Goal: Transaction & Acquisition: Purchase product/service

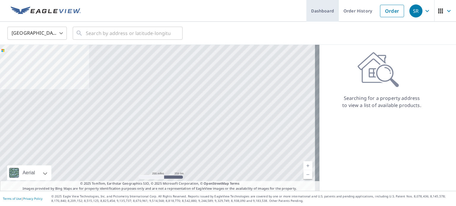
click at [325, 12] on link "Dashboard" at bounding box center [322, 11] width 32 height 22
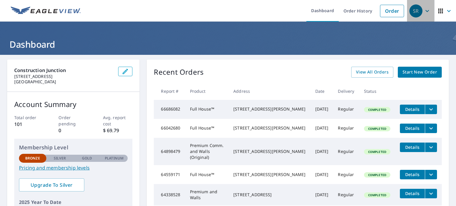
click at [425, 11] on icon "button" at bounding box center [427, 11] width 4 height 2
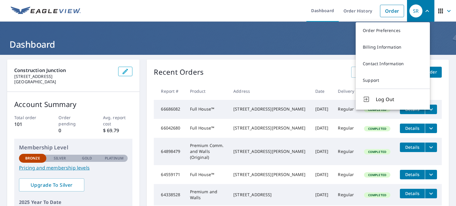
click at [324, 40] on h1 "Dashboard" at bounding box center [228, 44] width 442 height 12
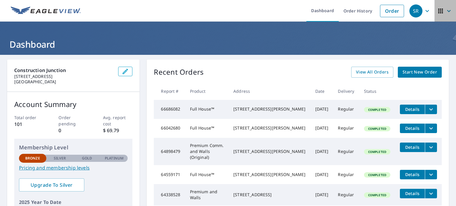
click at [445, 10] on icon "button" at bounding box center [448, 10] width 7 height 7
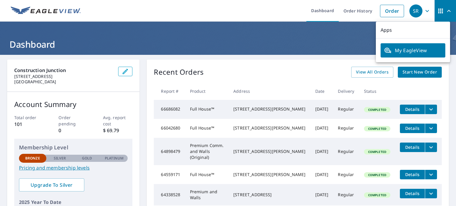
click at [327, 36] on header "Dashboard" at bounding box center [228, 38] width 456 height 33
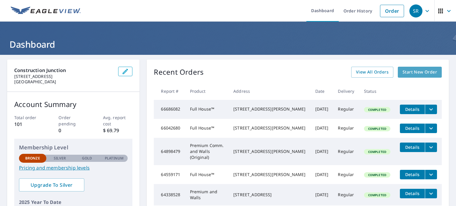
click at [426, 70] on span "Start New Order" at bounding box center [419, 72] width 34 height 7
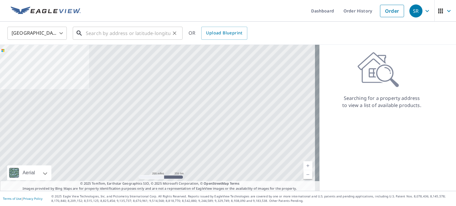
click at [144, 35] on input "text" at bounding box center [128, 33] width 85 height 17
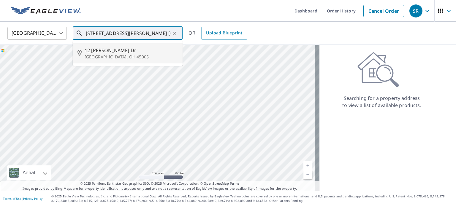
drag, startPoint x: 154, startPoint y: 34, endPoint x: 84, endPoint y: 34, distance: 69.7
click at [84, 34] on div "[STREET_ADDRESS][PERSON_NAME] [GEOGRAPHIC_DATA], [GEOGRAPHIC_DATA] ​" at bounding box center [128, 33] width 110 height 13
click at [98, 52] on span "[STREET_ADDRESS][PERSON_NAME]" at bounding box center [131, 50] width 93 height 7
type input "[STREET_ADDRESS][PERSON_NAME]"
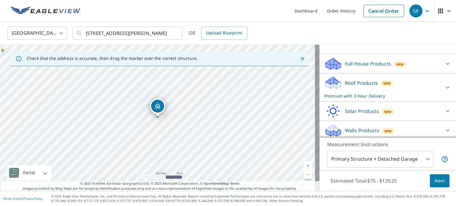
scroll to position [54, 0]
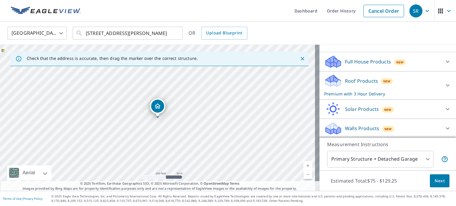
click at [353, 78] on p "Roof Products" at bounding box center [361, 80] width 33 height 7
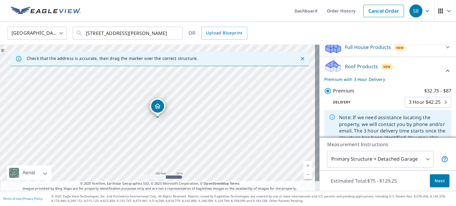
scroll to position [59, 0]
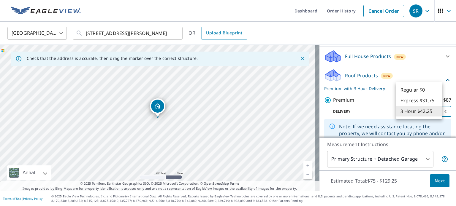
click at [436, 110] on body "SR SR Dashboard Order History Cancel Order SR [GEOGRAPHIC_DATA] [GEOGRAPHIC_DAT…" at bounding box center [228, 103] width 456 height 206
click at [432, 89] on li "Regular $0" at bounding box center [419, 90] width 47 height 11
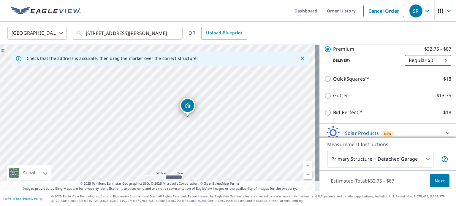
scroll to position [99, 0]
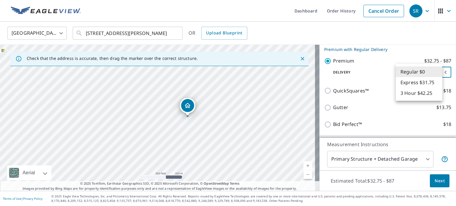
click at [439, 70] on body "SR SR Dashboard Order History Cancel Order SR [GEOGRAPHIC_DATA] [GEOGRAPHIC_DAT…" at bounding box center [228, 103] width 456 height 206
click at [432, 82] on li "Express $31.75" at bounding box center [419, 82] width 47 height 11
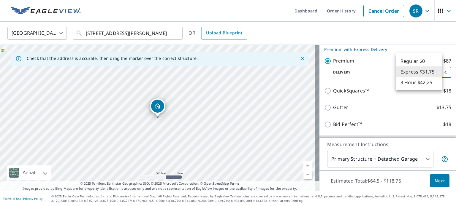
click at [436, 72] on body "SR SR Dashboard Order History Cancel Order SR [GEOGRAPHIC_DATA] [GEOGRAPHIC_DAT…" at bounding box center [228, 103] width 456 height 206
click at [407, 71] on li "Express $31.75" at bounding box center [419, 71] width 47 height 11
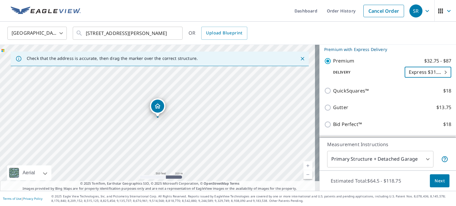
click at [438, 71] on body "SR SR Dashboard Order History Cancel Order SR [GEOGRAPHIC_DATA] [GEOGRAPHIC_DAT…" at bounding box center [228, 103] width 456 height 206
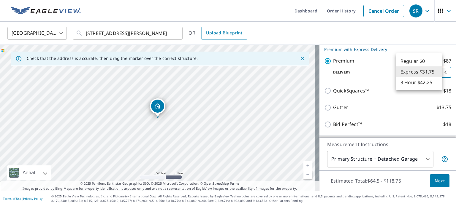
click at [431, 60] on li "Regular $0" at bounding box center [419, 61] width 47 height 11
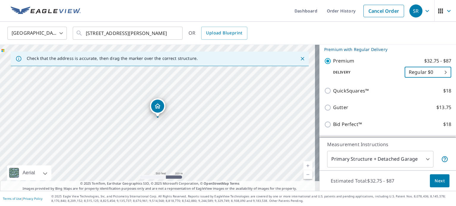
click at [436, 71] on body "SR SR Dashboard Order History Cancel Order SR [GEOGRAPHIC_DATA] [GEOGRAPHIC_DAT…" at bounding box center [228, 103] width 456 height 206
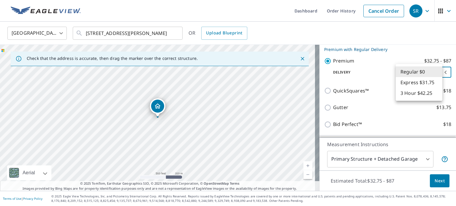
click at [434, 81] on li "Express $31.75" at bounding box center [419, 82] width 47 height 11
type input "4"
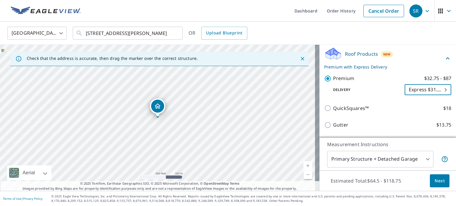
scroll to position [78, 0]
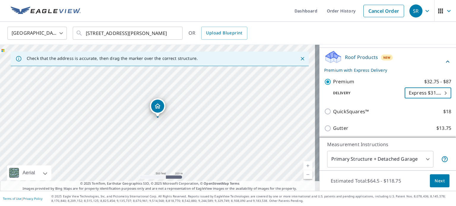
click at [435, 181] on span "Next" at bounding box center [440, 180] width 10 height 7
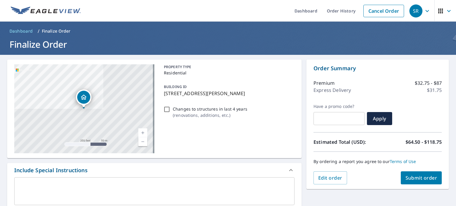
click at [423, 177] on span "Submit order" at bounding box center [421, 178] width 32 height 7
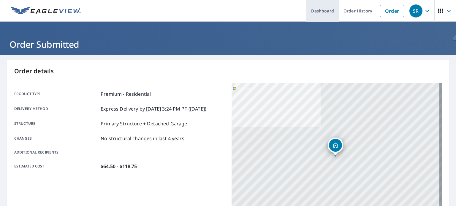
click at [321, 7] on link "Dashboard" at bounding box center [322, 11] width 32 height 22
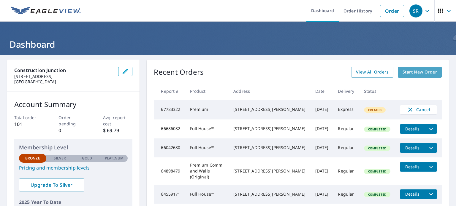
click at [428, 67] on link "Start New Order" at bounding box center [420, 72] width 44 height 11
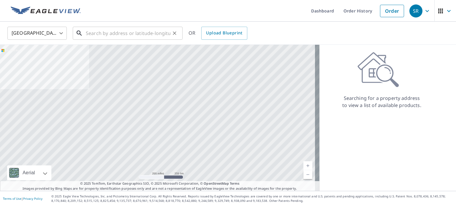
click at [142, 33] on input "text" at bounding box center [128, 33] width 85 height 17
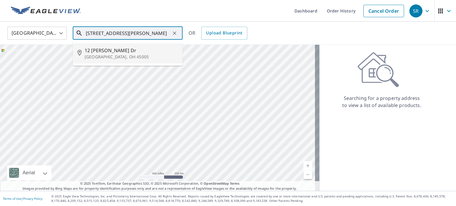
click at [125, 35] on input "[STREET_ADDRESS][PERSON_NAME]" at bounding box center [128, 33] width 85 height 17
click at [152, 34] on input "[STREET_ADDRESS][PERSON_NAME]" at bounding box center [128, 33] width 85 height 17
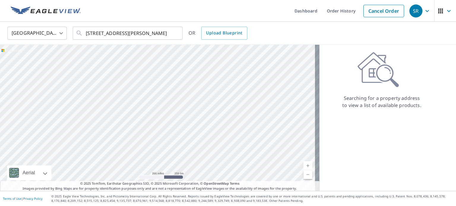
click at [188, 22] on div "United States [GEOGRAPHIC_DATA] ​ [STREET_ADDRESS][PERSON_NAME] ​ OR Upload Blu…" at bounding box center [228, 33] width 456 height 23
click at [118, 33] on input "[STREET_ADDRESS][PERSON_NAME]" at bounding box center [128, 33] width 85 height 17
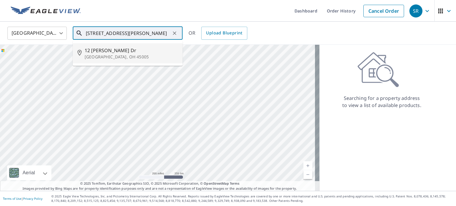
click at [166, 34] on input "[STREET_ADDRESS][PERSON_NAME]" at bounding box center [128, 33] width 85 height 17
type input "[STREET_ADDRESS][PERSON_NAME][PERSON_NAME]"
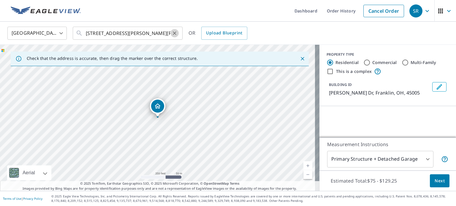
click at [173, 31] on icon "Clear" at bounding box center [175, 33] width 6 height 6
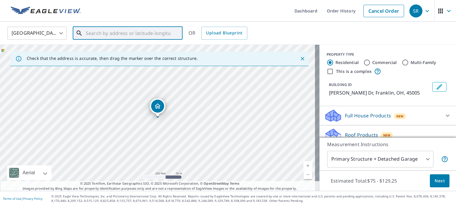
click at [84, 34] on div "​" at bounding box center [128, 33] width 110 height 13
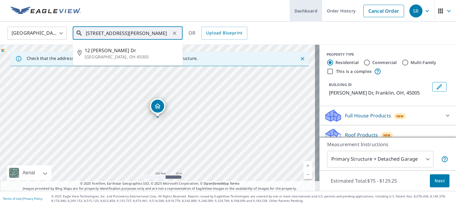
type input "[STREET_ADDRESS][PERSON_NAME]"
click at [307, 10] on link "Dashboard" at bounding box center [306, 11] width 32 height 22
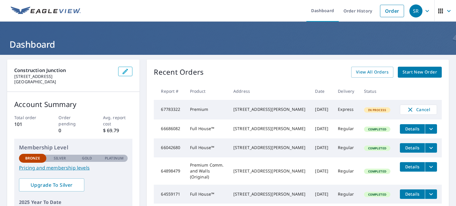
click at [418, 72] on span "Start New Order" at bounding box center [419, 72] width 34 height 7
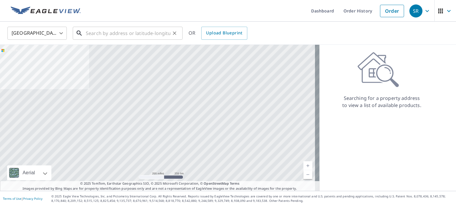
click at [149, 35] on input "text" at bounding box center [128, 33] width 85 height 17
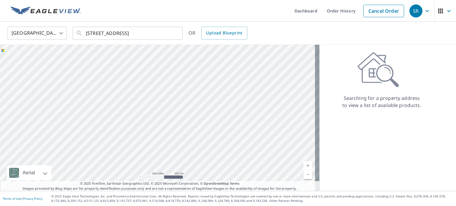
click at [172, 21] on ul "Dashboard Order History Cancel Order" at bounding box center [245, 11] width 323 height 22
click at [95, 30] on input "[STREET_ADDRESS]" at bounding box center [128, 33] width 85 height 17
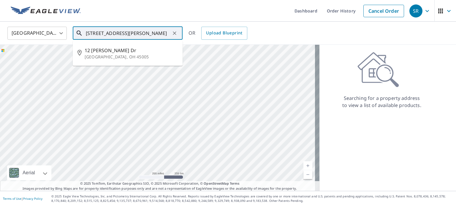
click at [159, 34] on input "[STREET_ADDRESS][PERSON_NAME]" at bounding box center [128, 33] width 85 height 17
click at [165, 34] on input "[STREET_ADDRESS][PERSON_NAME]" at bounding box center [128, 33] width 85 height 17
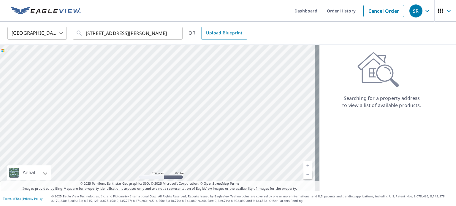
click at [255, 18] on ul "Dashboard Order History Cancel Order" at bounding box center [245, 11] width 323 height 22
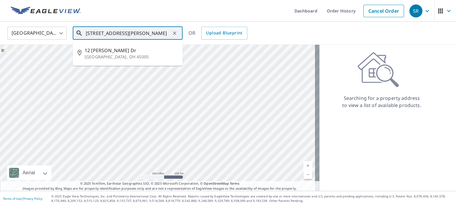
click at [167, 34] on input "[STREET_ADDRESS][PERSON_NAME]" at bounding box center [128, 33] width 85 height 17
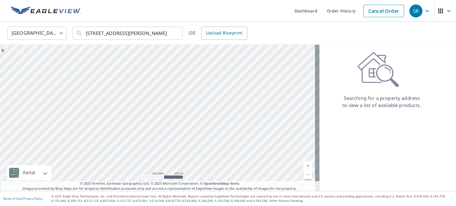
click at [304, 31] on div "United States [GEOGRAPHIC_DATA] ​ [STREET_ADDRESS][PERSON_NAME] ​ OR Upload Blu…" at bounding box center [226, 33] width 446 height 14
click at [130, 34] on input "[STREET_ADDRESS][PERSON_NAME]" at bounding box center [128, 33] width 85 height 17
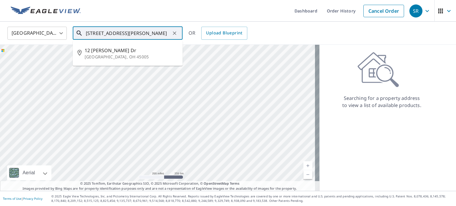
type input "[STREET_ADDRESS][PERSON_NAME]"
click at [177, 34] on icon "Clear" at bounding box center [175, 33] width 6 height 6
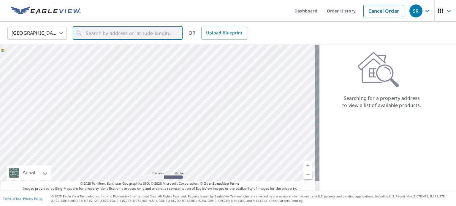
click at [255, 20] on ul "Dashboard Order History Cancel Order" at bounding box center [245, 11] width 323 height 22
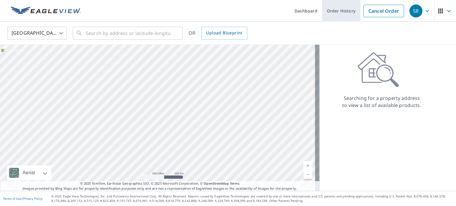
click at [331, 9] on link "Order History" at bounding box center [341, 11] width 38 height 22
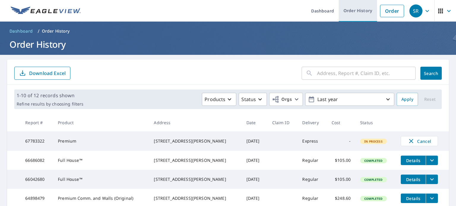
click at [353, 11] on link "Order History" at bounding box center [358, 11] width 38 height 22
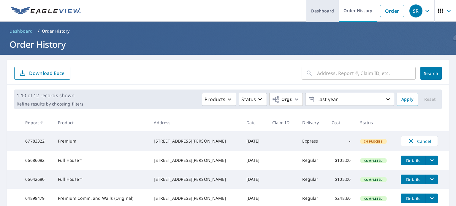
click at [323, 13] on link "Dashboard" at bounding box center [322, 11] width 32 height 22
